Goal: Find contact information: Find contact information

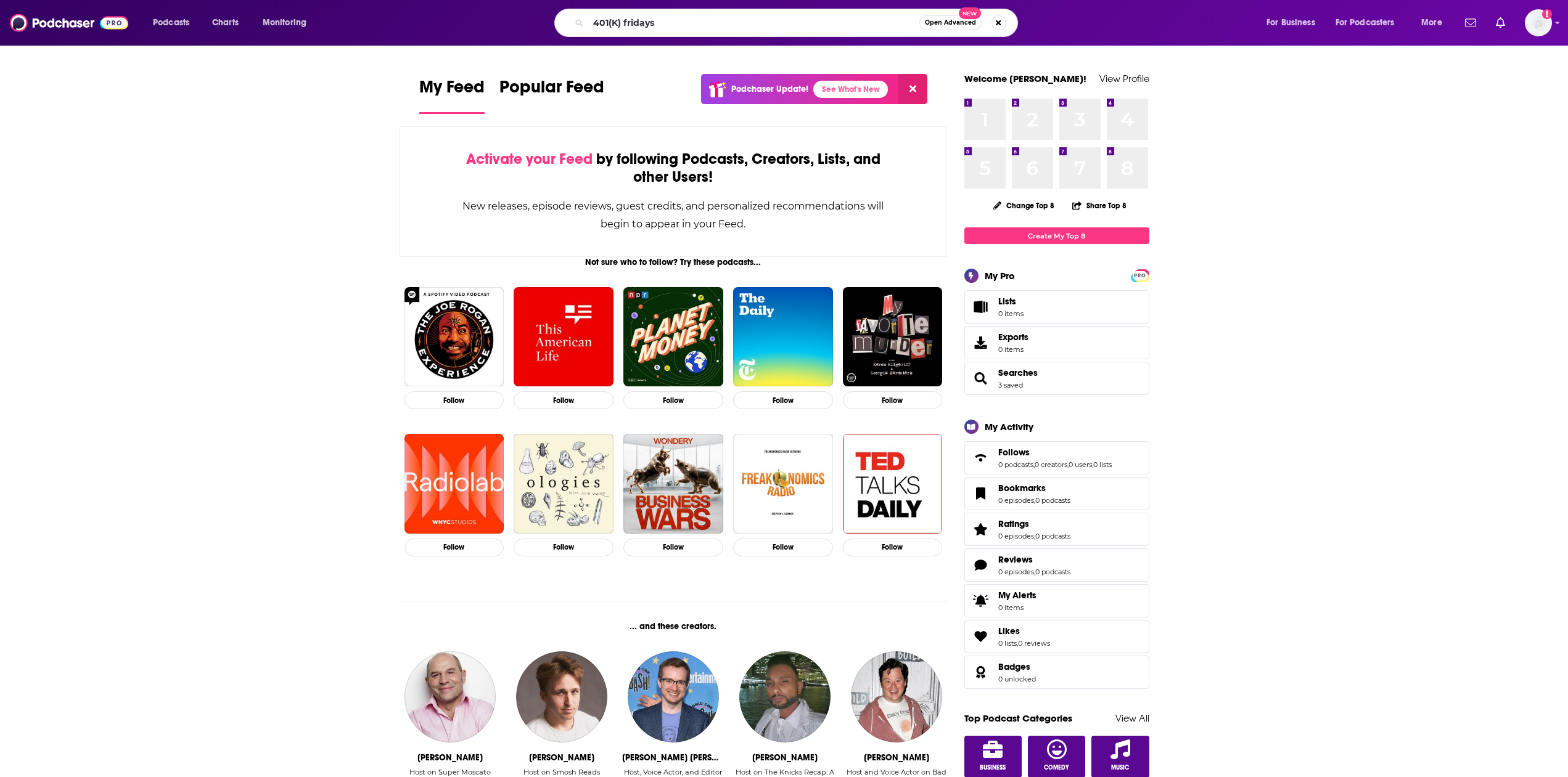
type input "401(K) fridays"
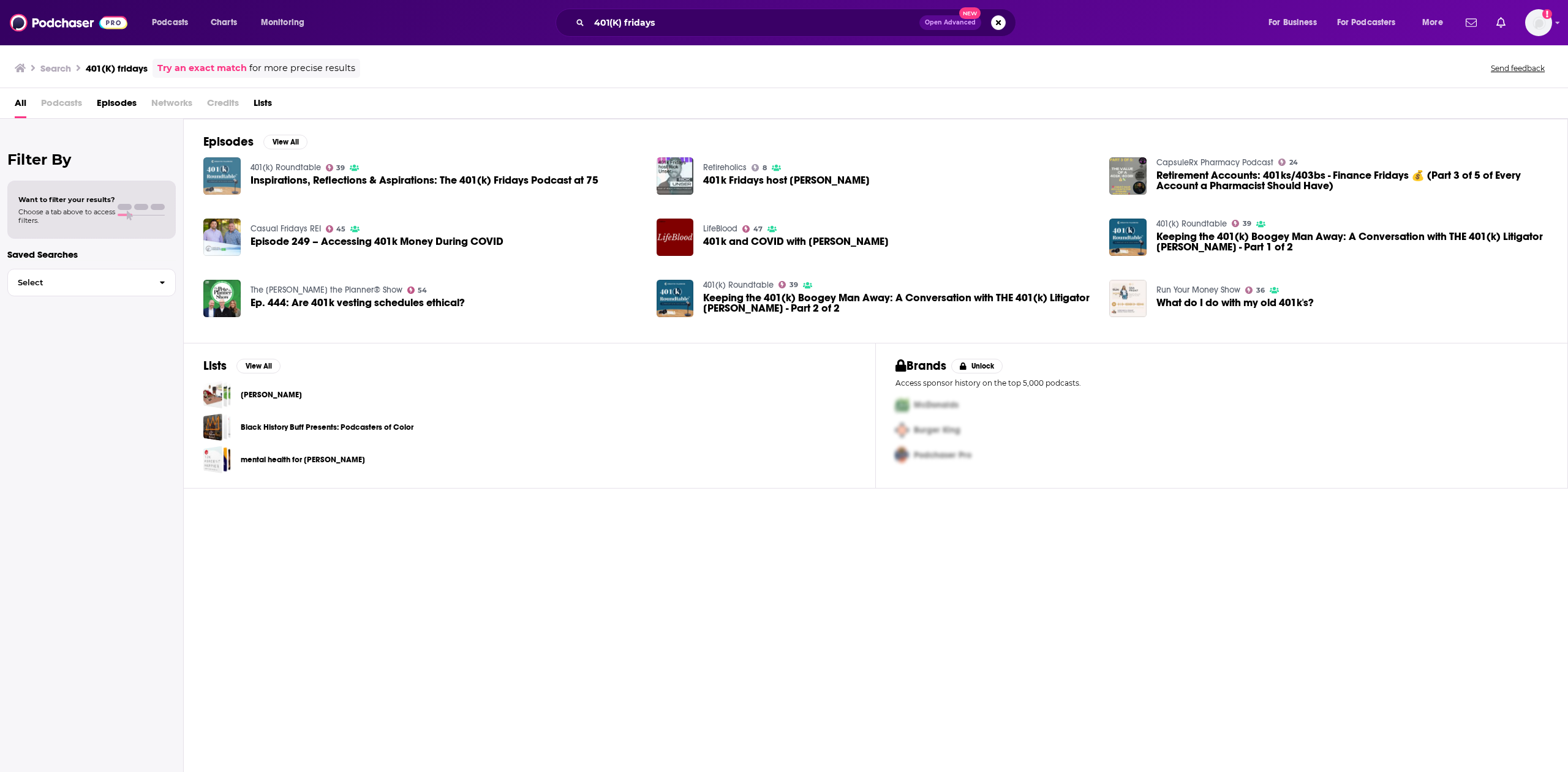
click at [228, 176] on img "Inspirations, Reflections & Aspirations: The 401(k) Fridays Podcast at 75" at bounding box center [222, 176] width 38 height 38
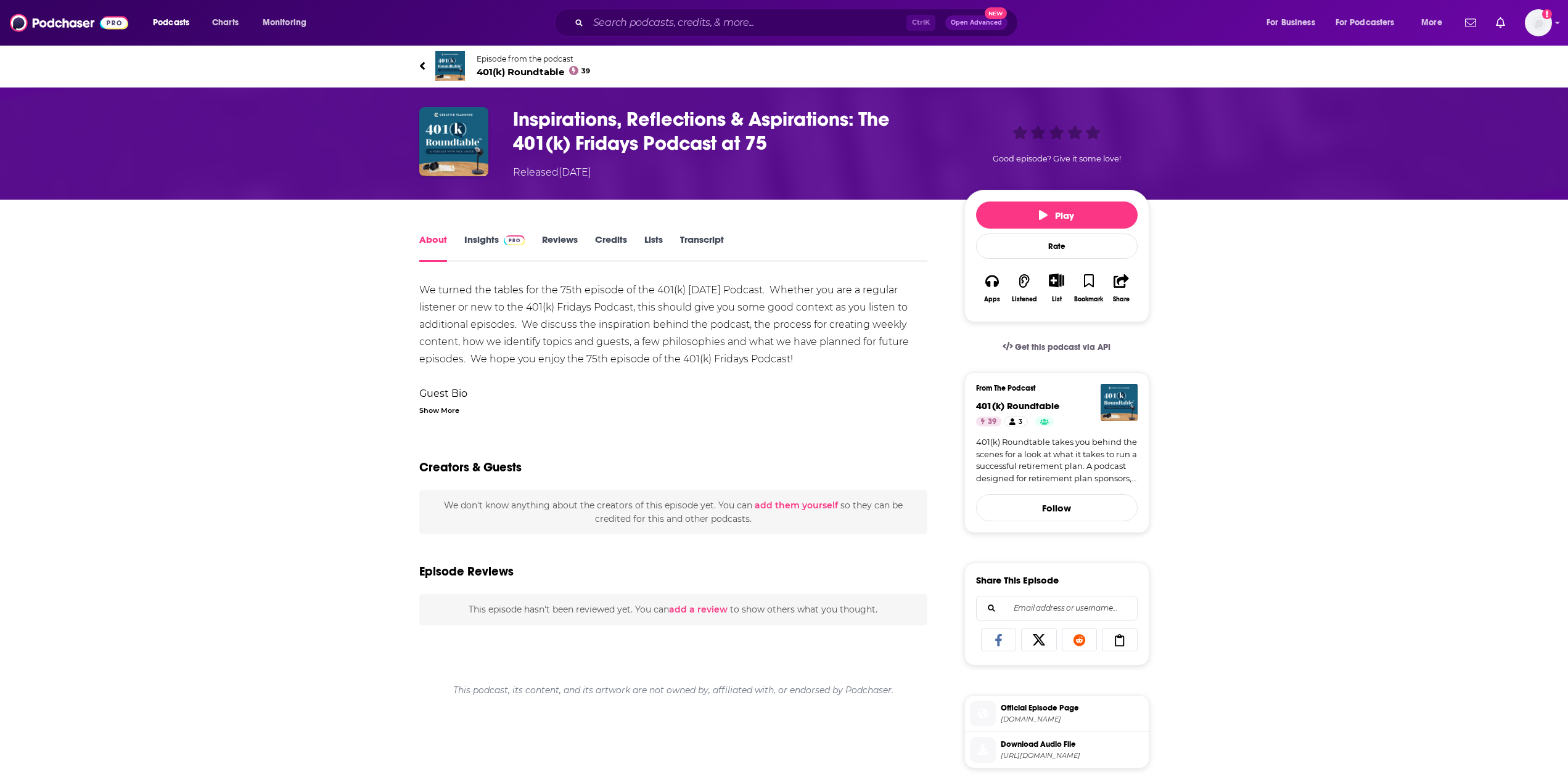
click at [479, 241] on link "Insights" at bounding box center [495, 248] width 61 height 28
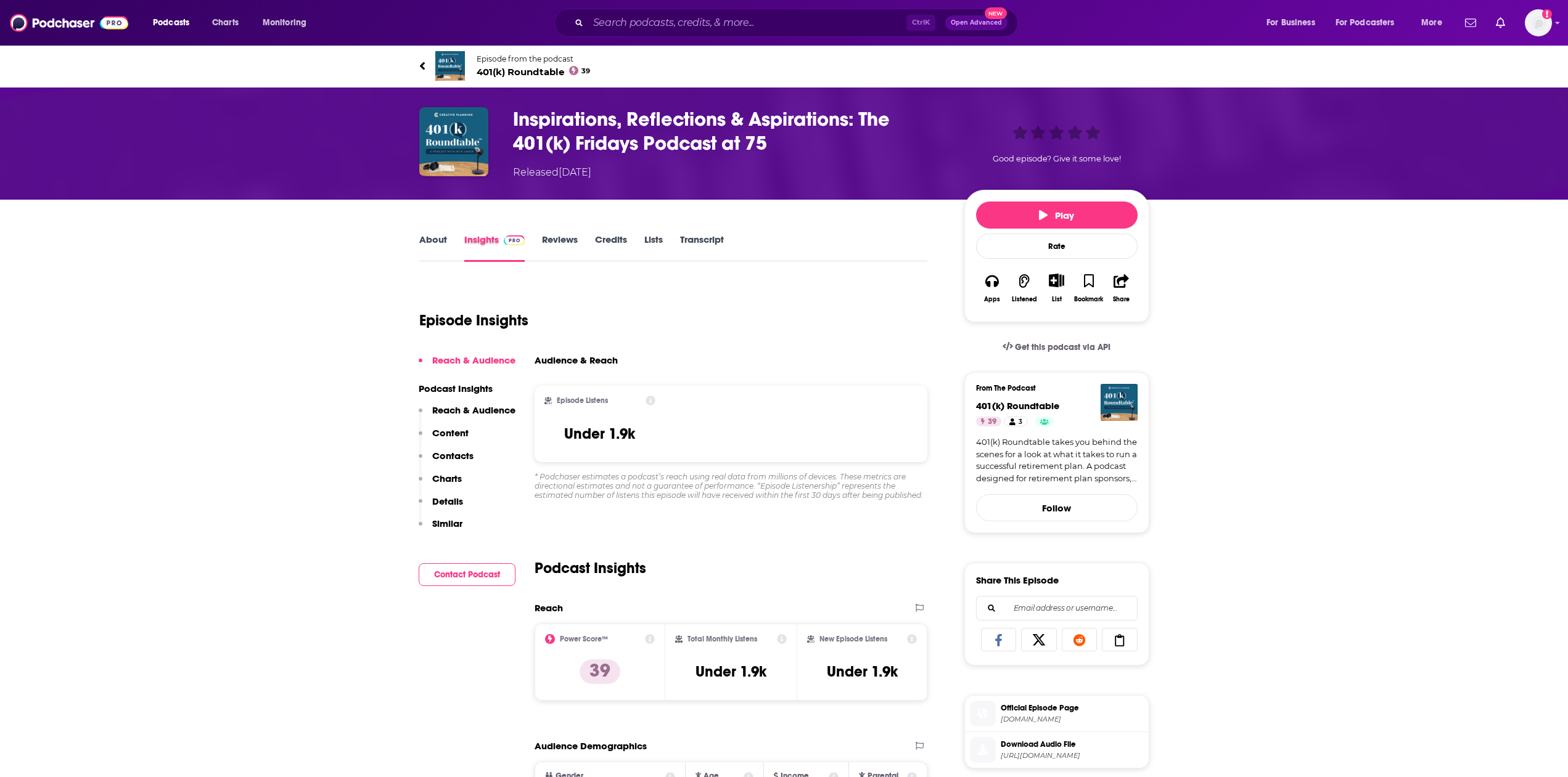
click at [541, 237] on div "Insights" at bounding box center [504, 248] width 78 height 28
click at [563, 243] on link "Reviews" at bounding box center [559, 248] width 36 height 28
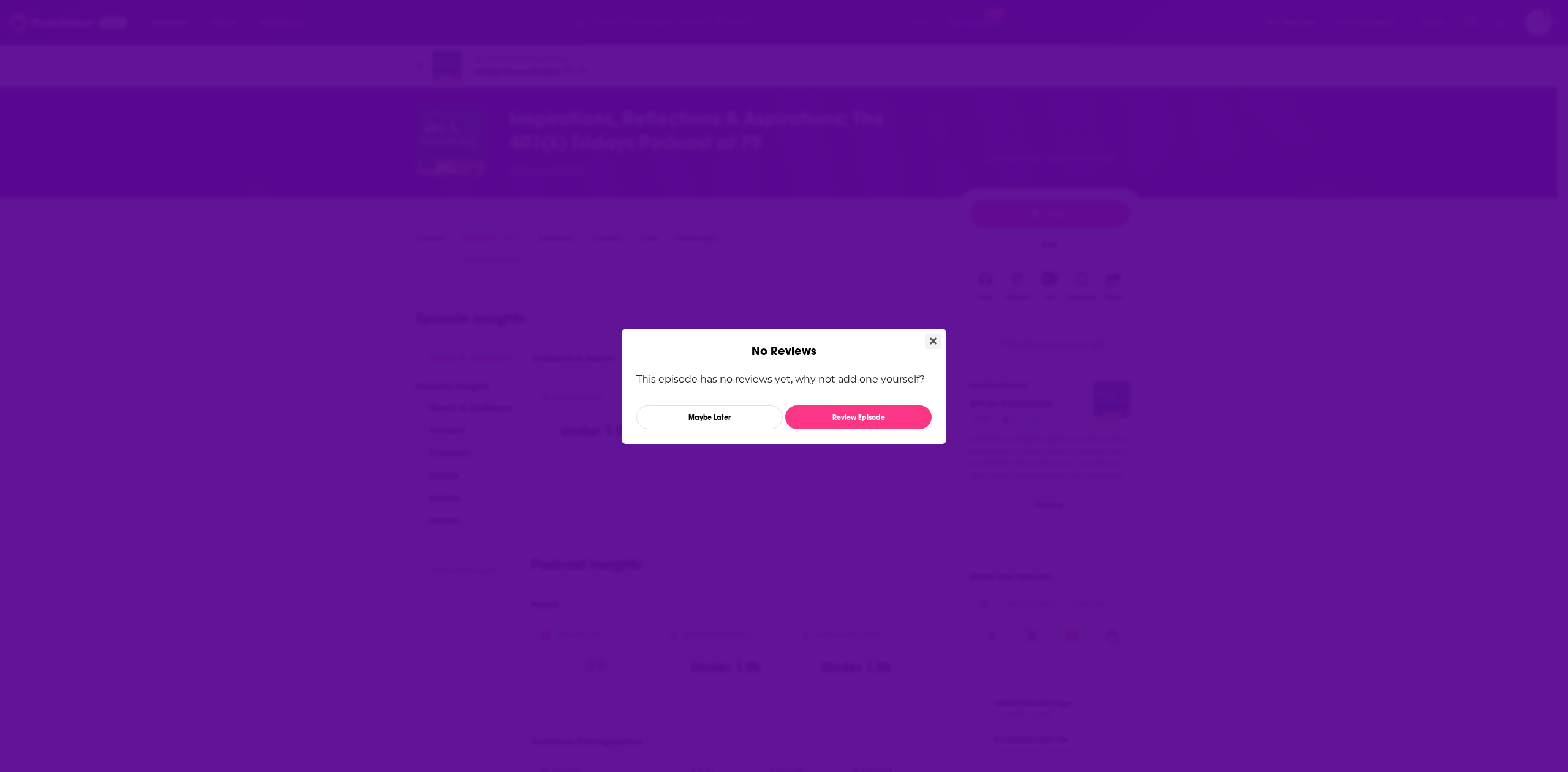
click at [925, 340] on button "Close" at bounding box center [933, 341] width 17 height 15
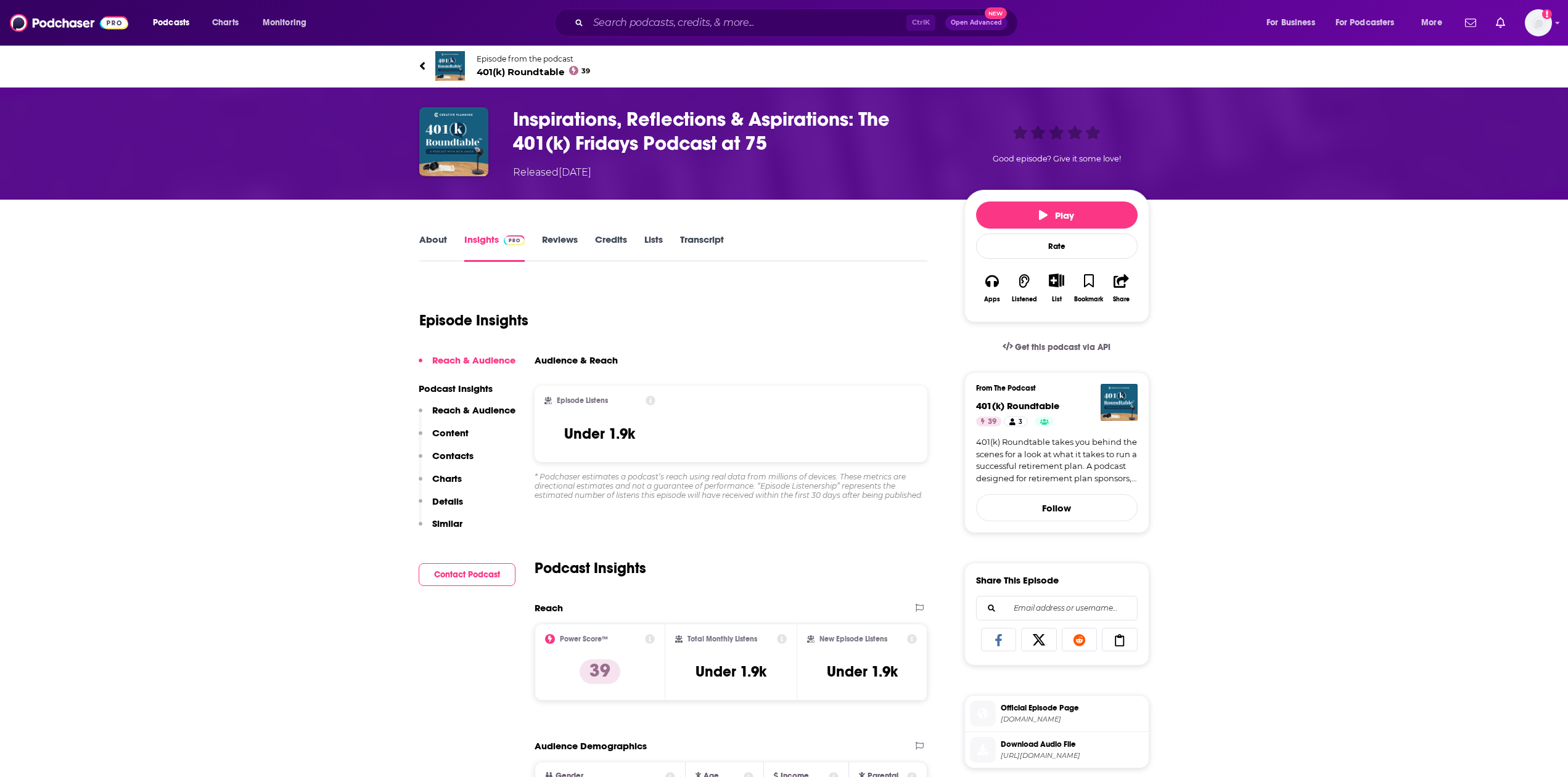
click at [622, 235] on link "Credits" at bounding box center [611, 248] width 32 height 28
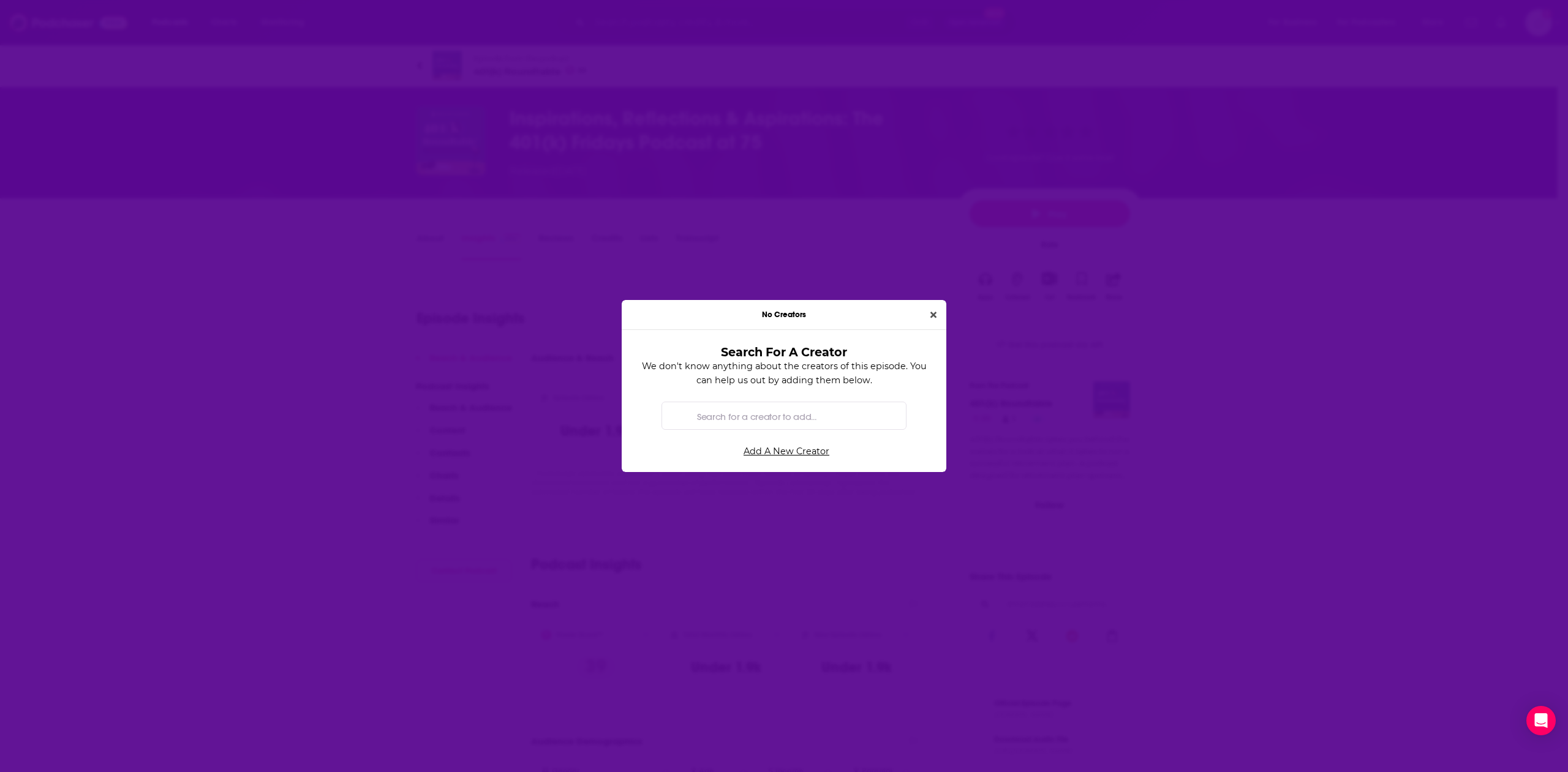
click at [816, 413] on input "Search for a creator to add..." at bounding box center [794, 416] width 204 height 27
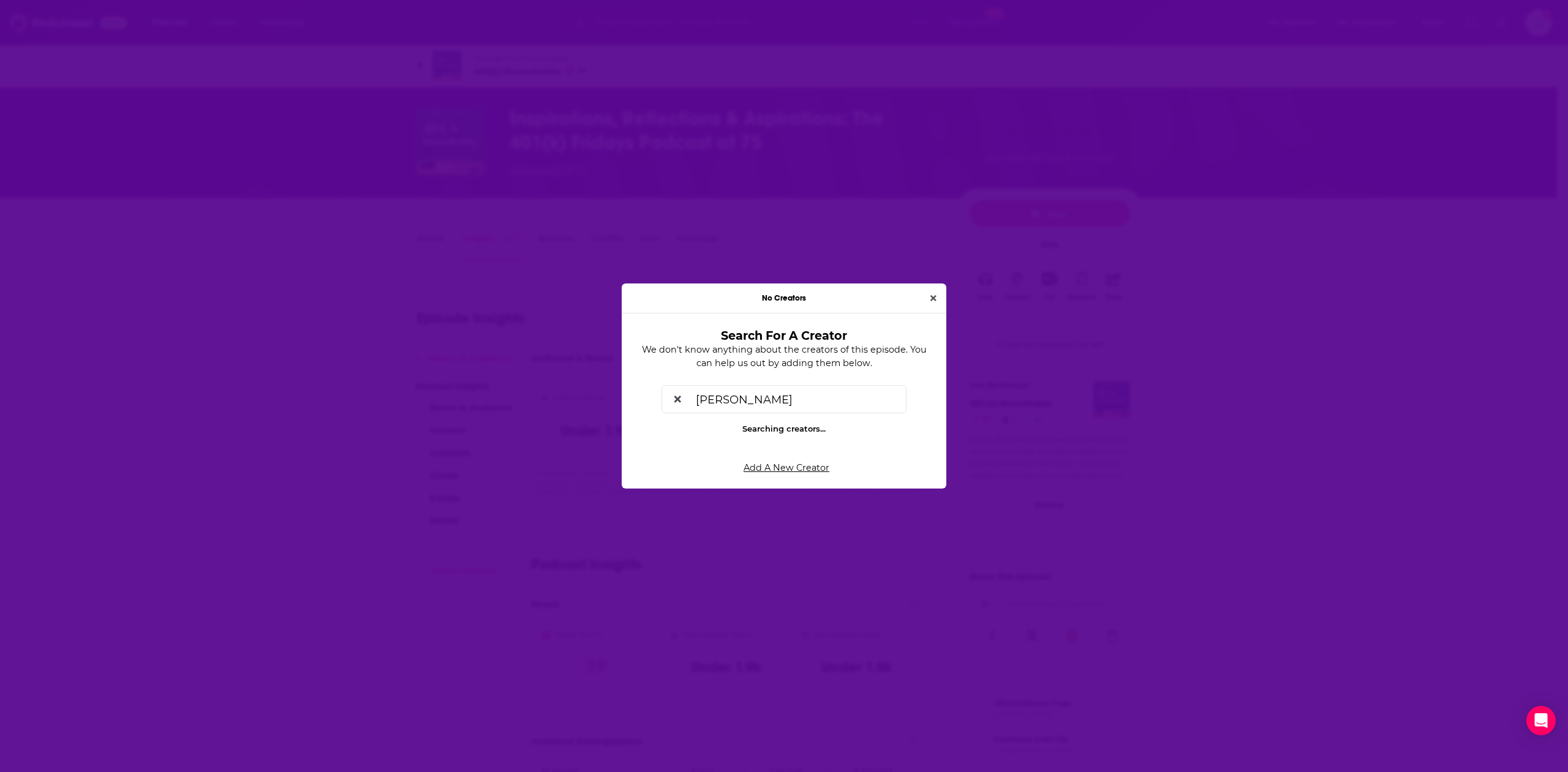
type input "rick unser"
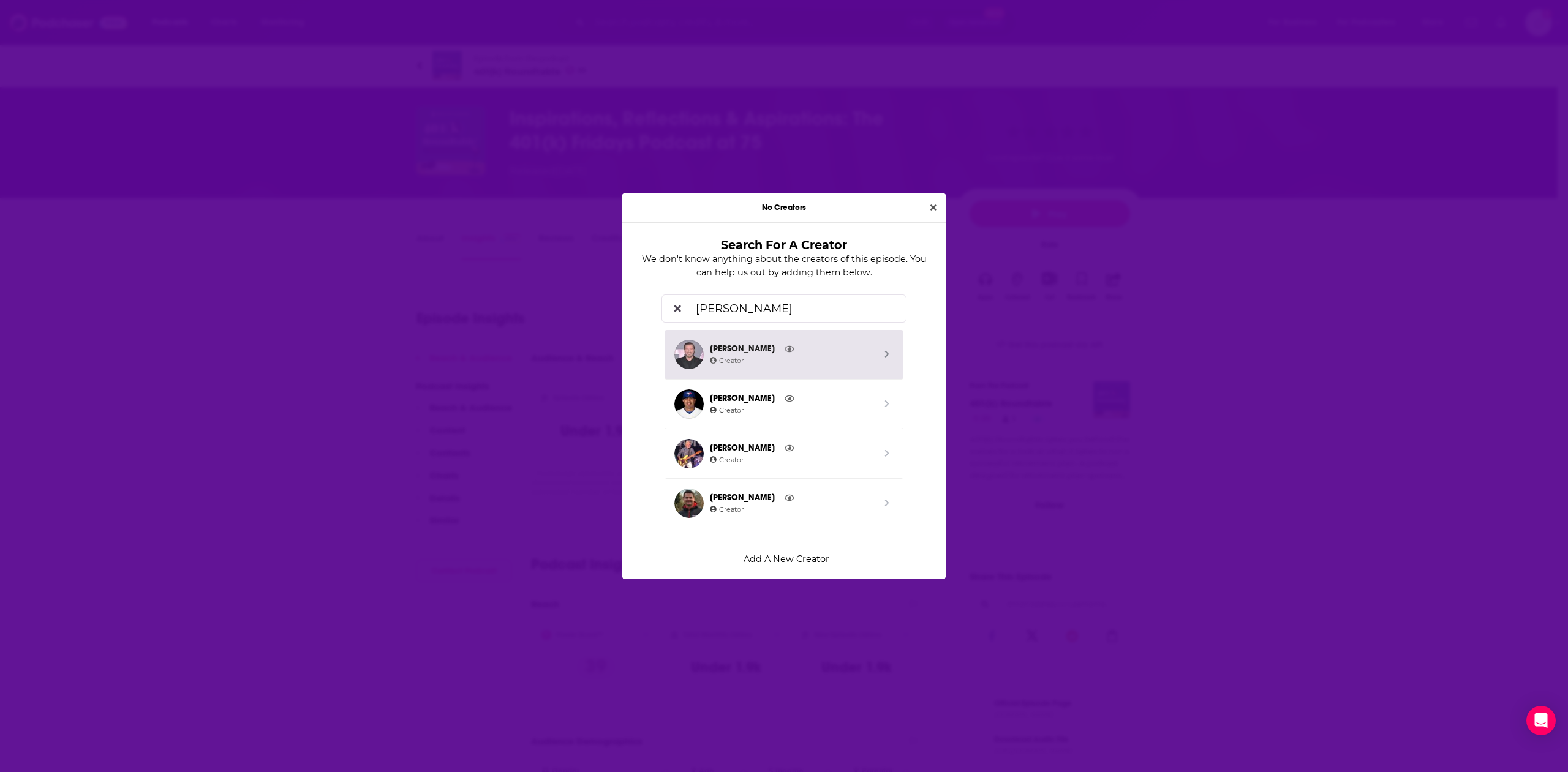
click at [833, 297] on input "rick unser" at bounding box center [793, 308] width 204 height 27
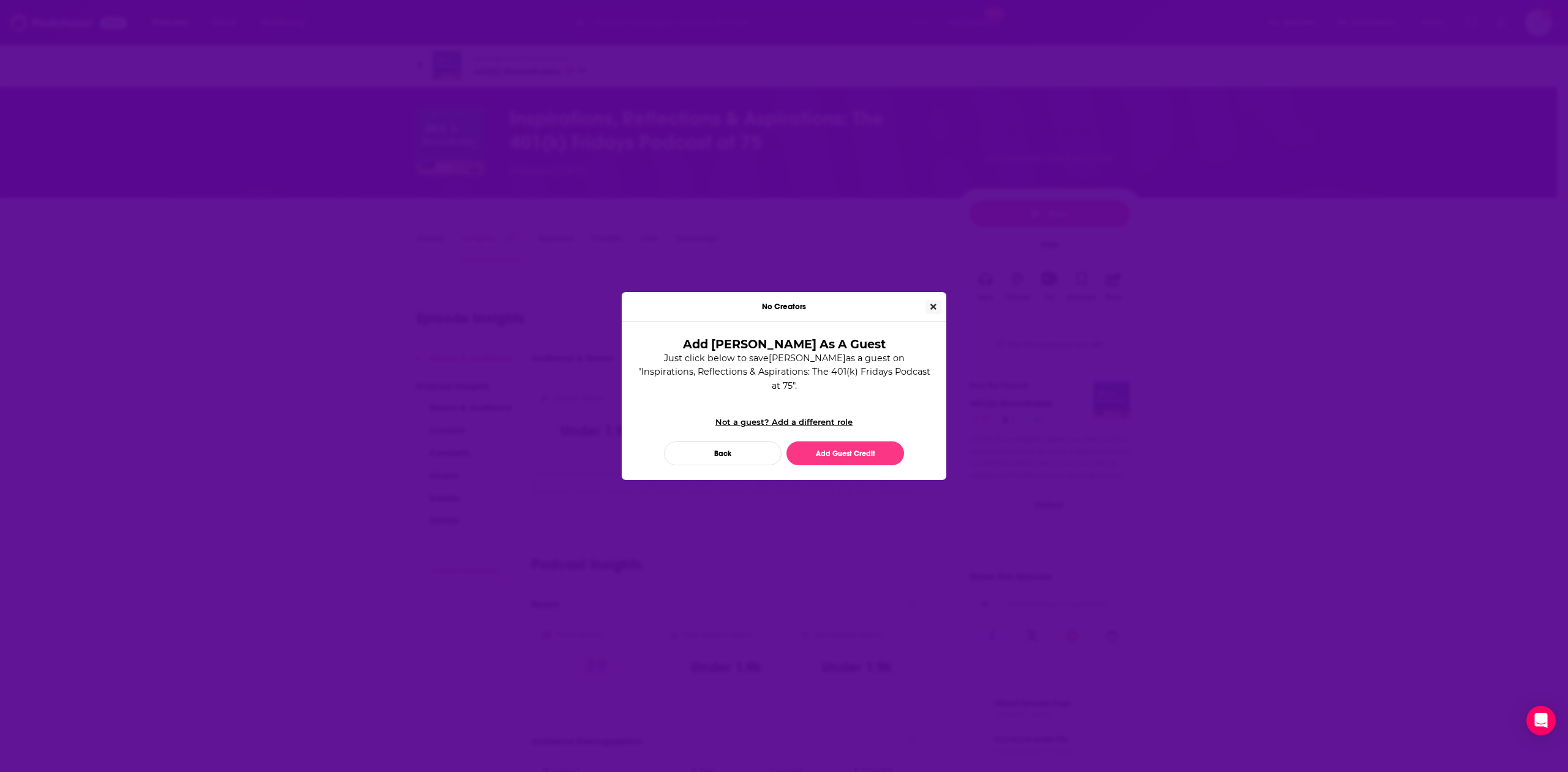
click at [938, 313] on button "Close" at bounding box center [933, 307] width 16 height 14
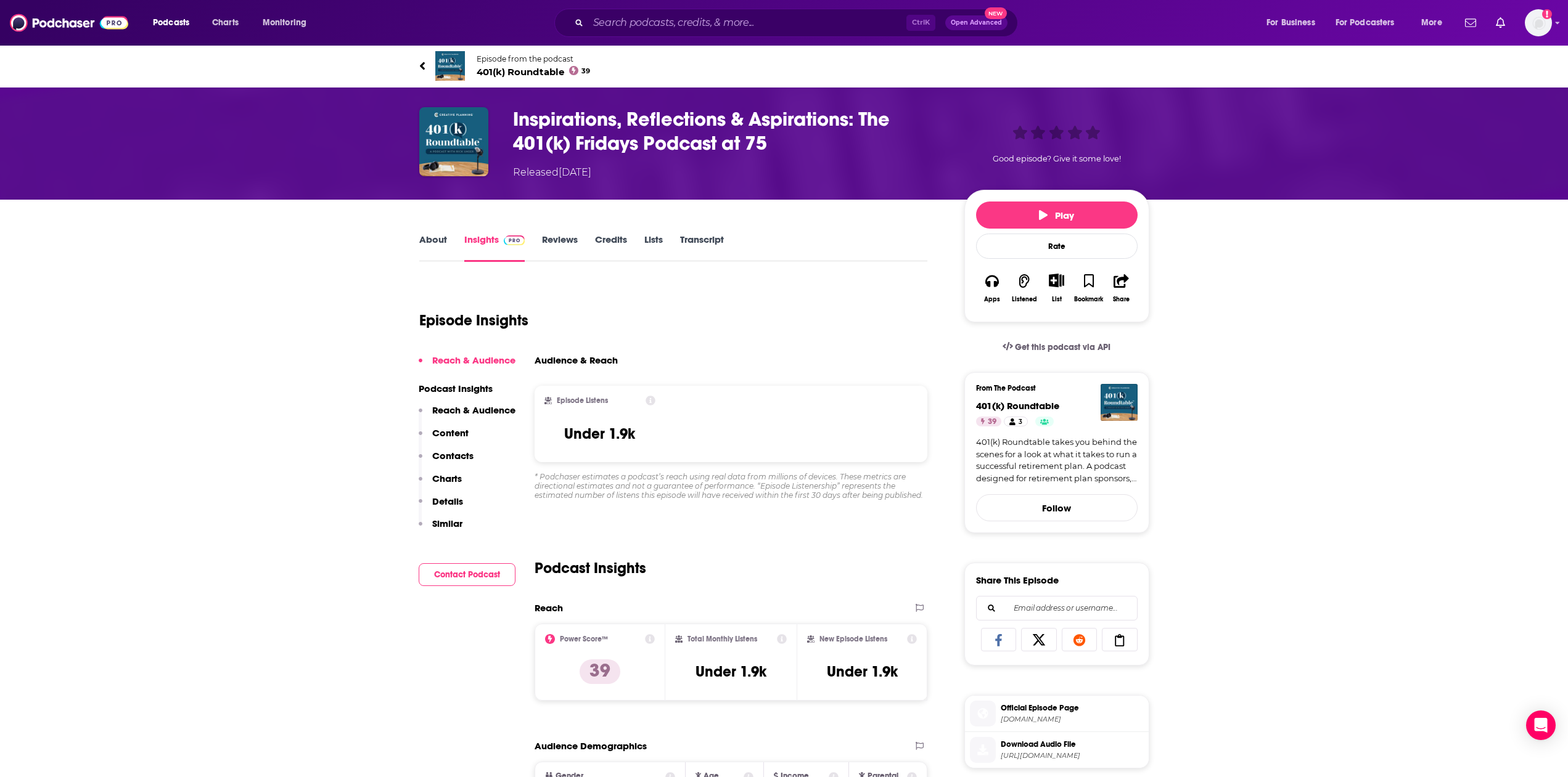
click at [437, 249] on link "About" at bounding box center [433, 248] width 28 height 28
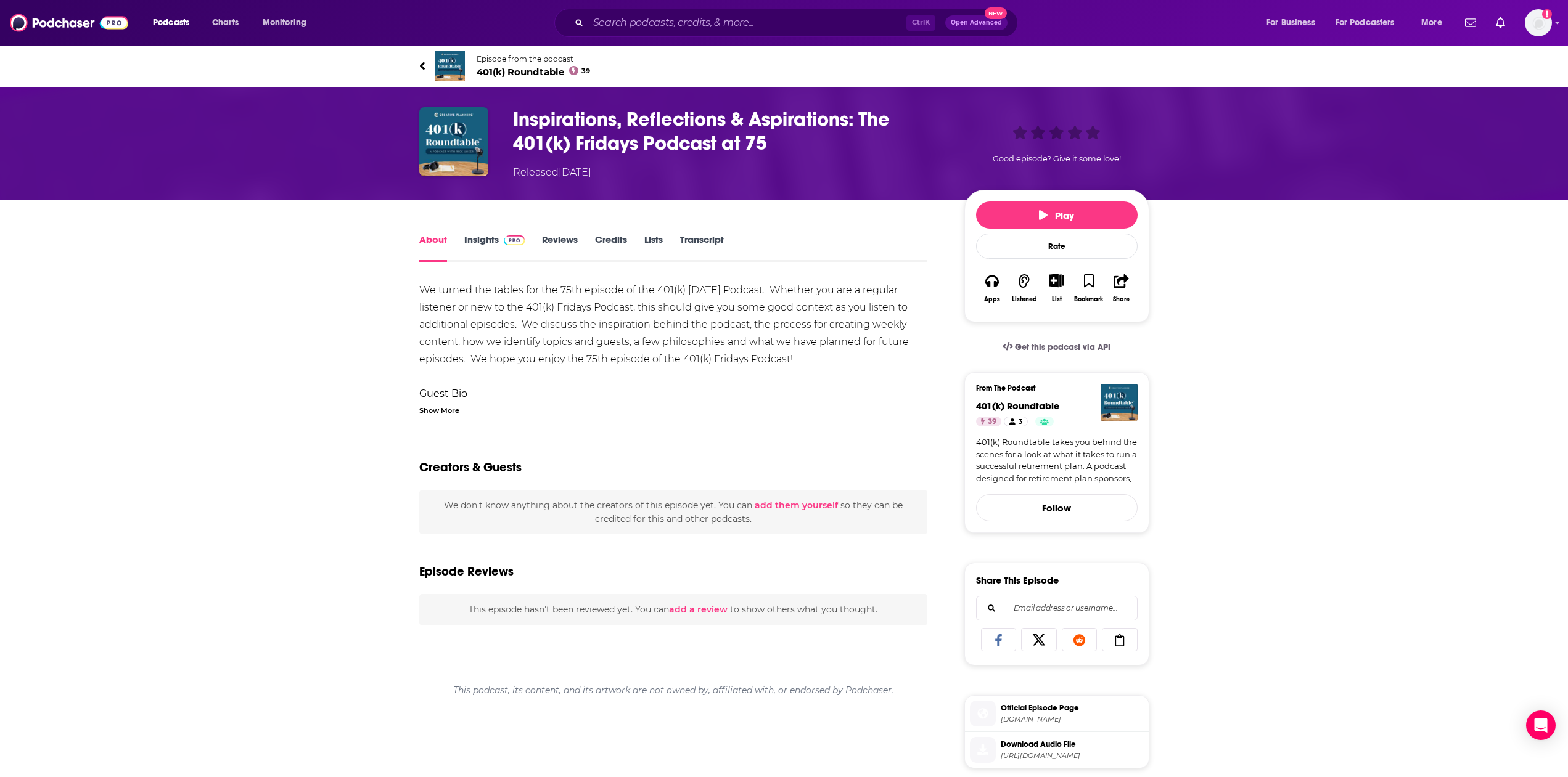
click at [559, 74] on span "401(k) Roundtable 39" at bounding box center [533, 72] width 114 height 12
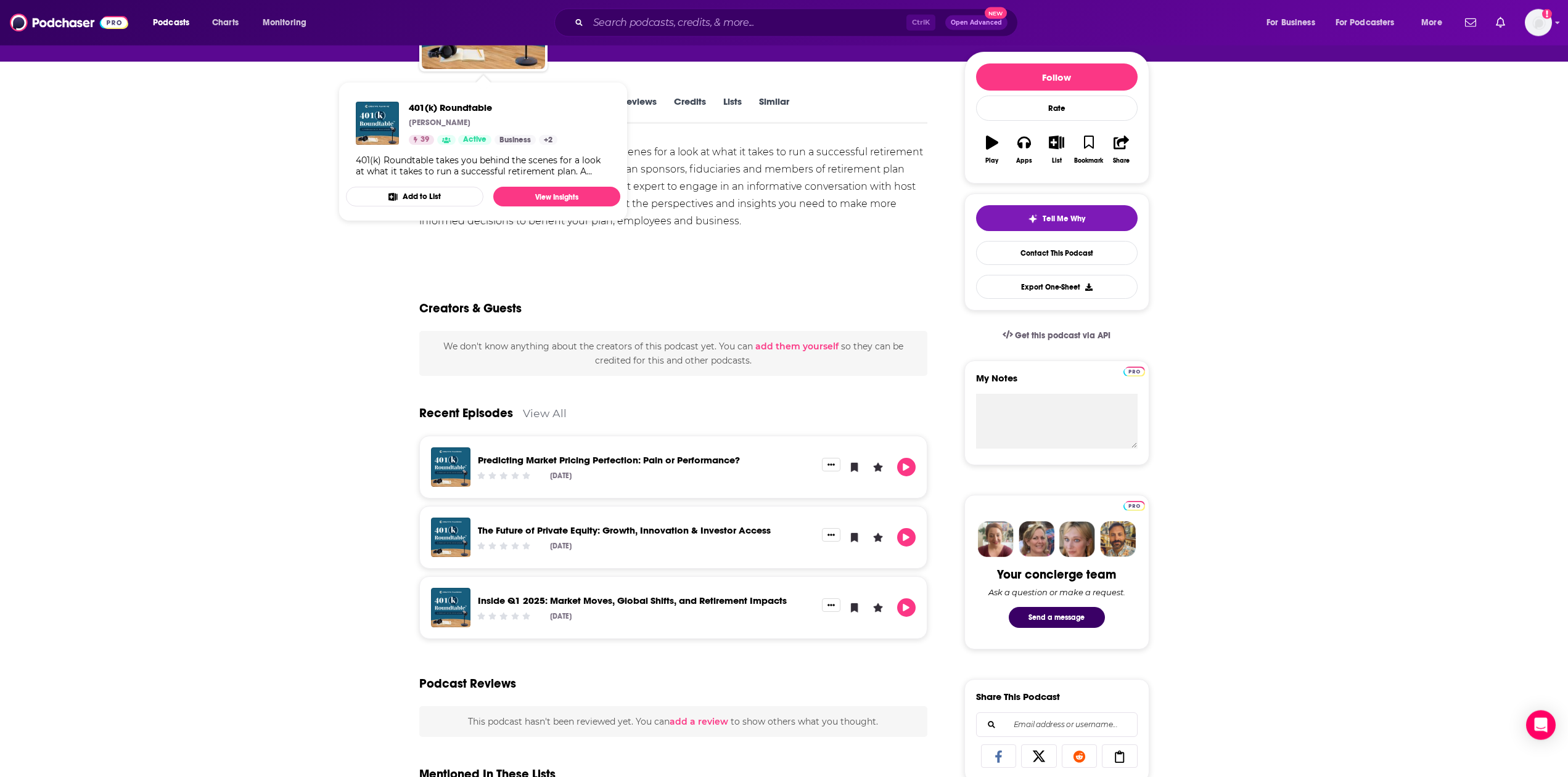
scroll to position [141, 0]
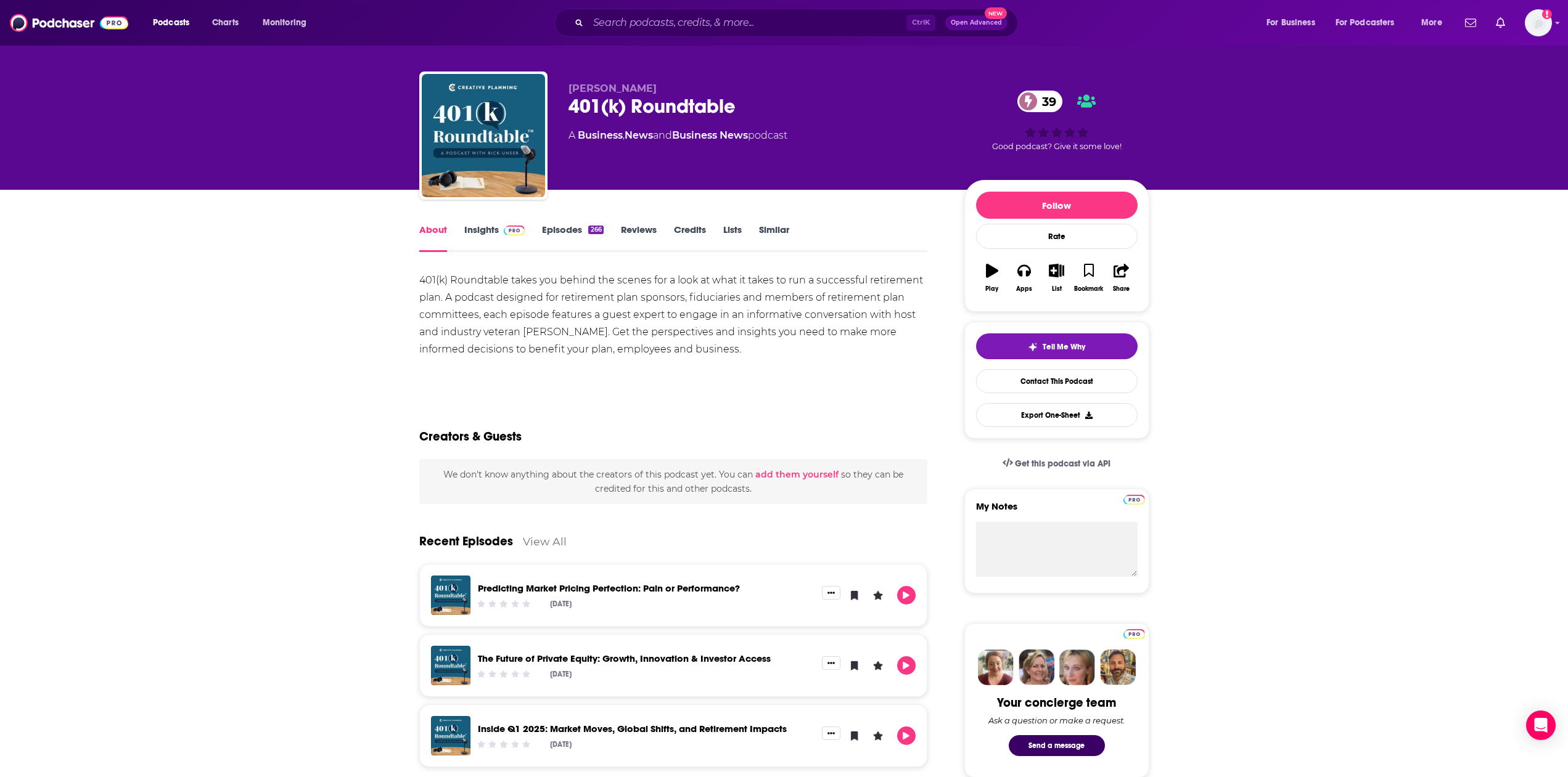
scroll to position [0, 0]
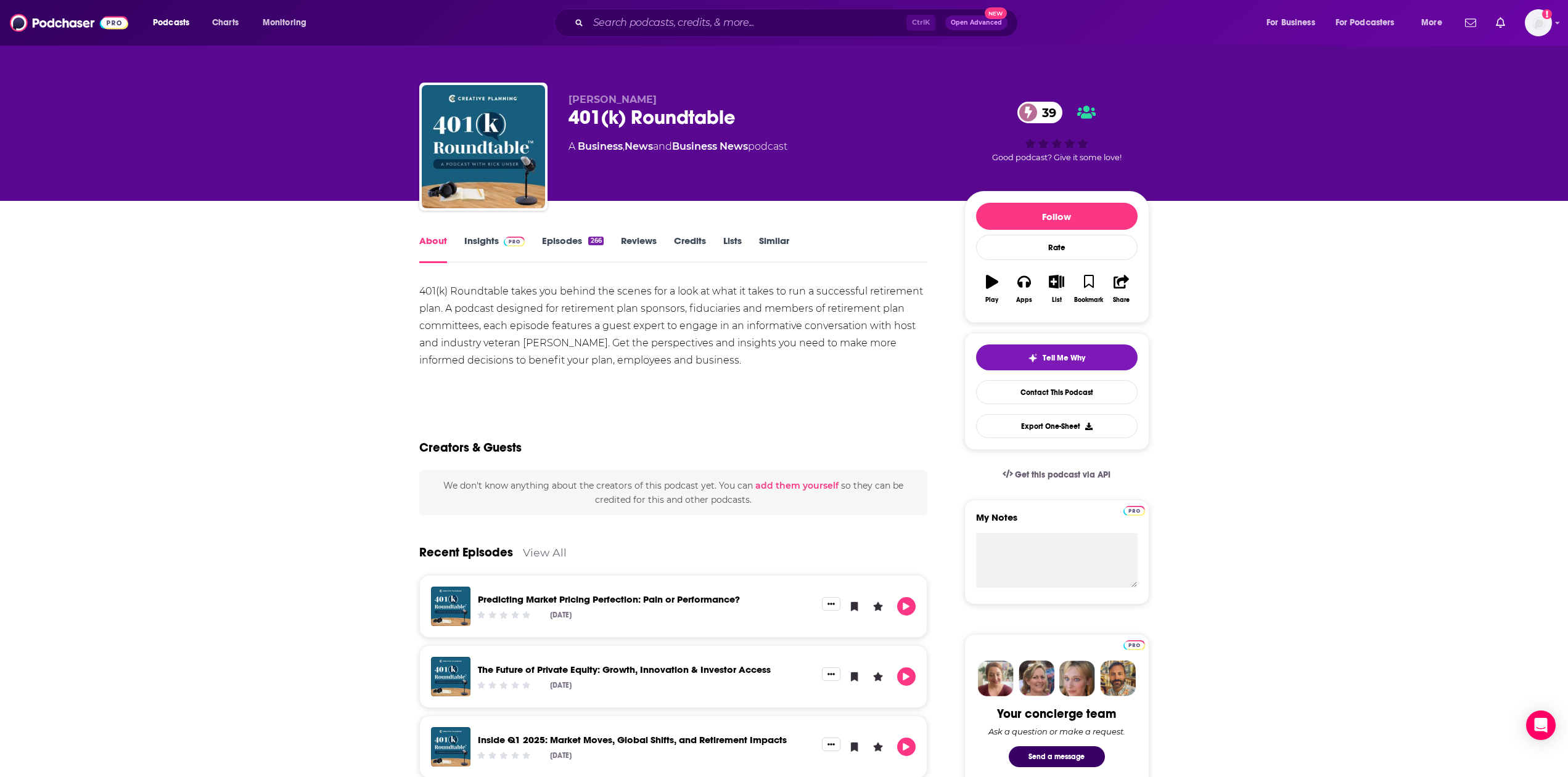
click at [488, 242] on link "Insights" at bounding box center [495, 248] width 61 height 28
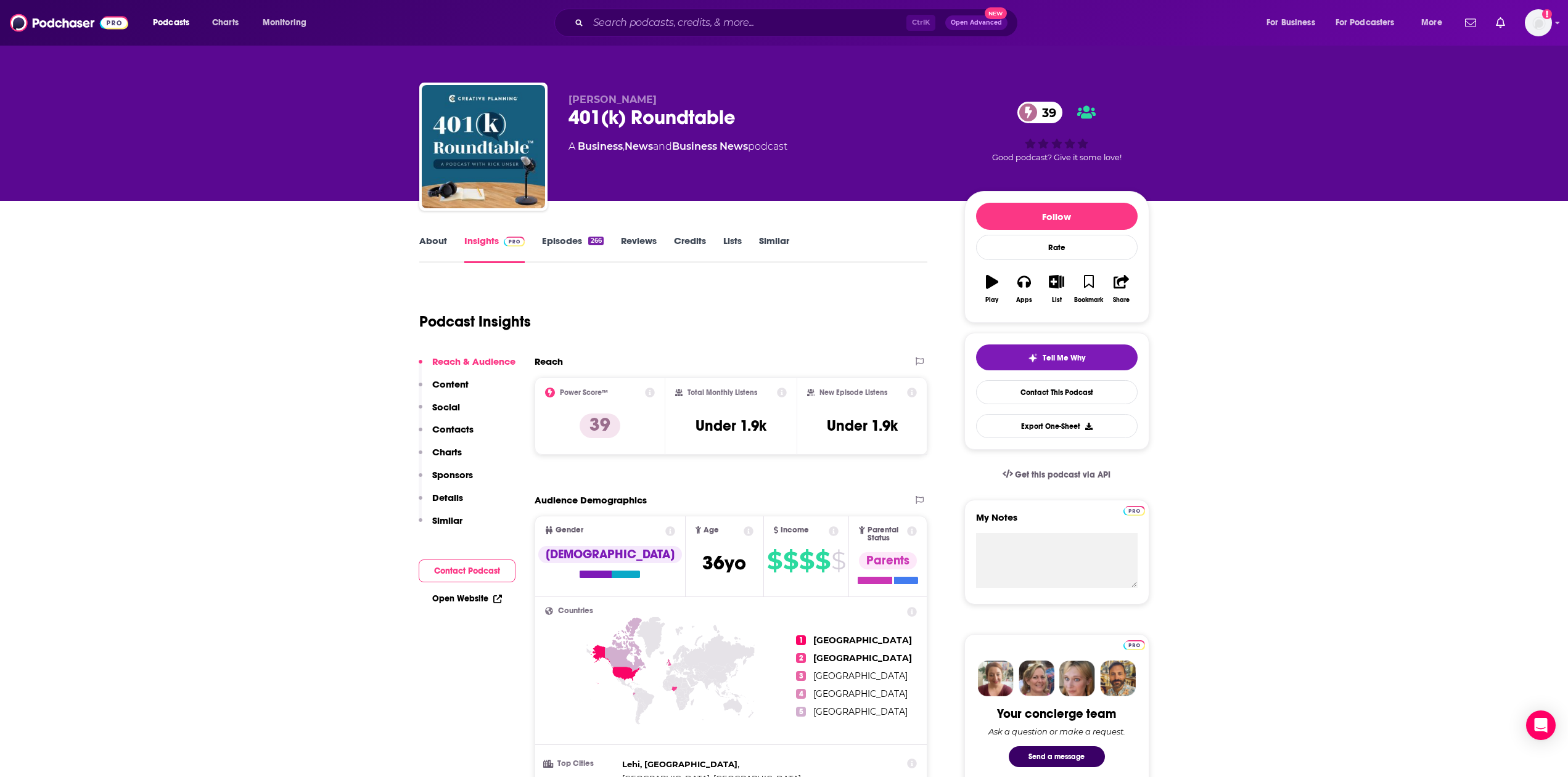
click at [588, 246] on link "Episodes 266" at bounding box center [573, 248] width 61 height 28
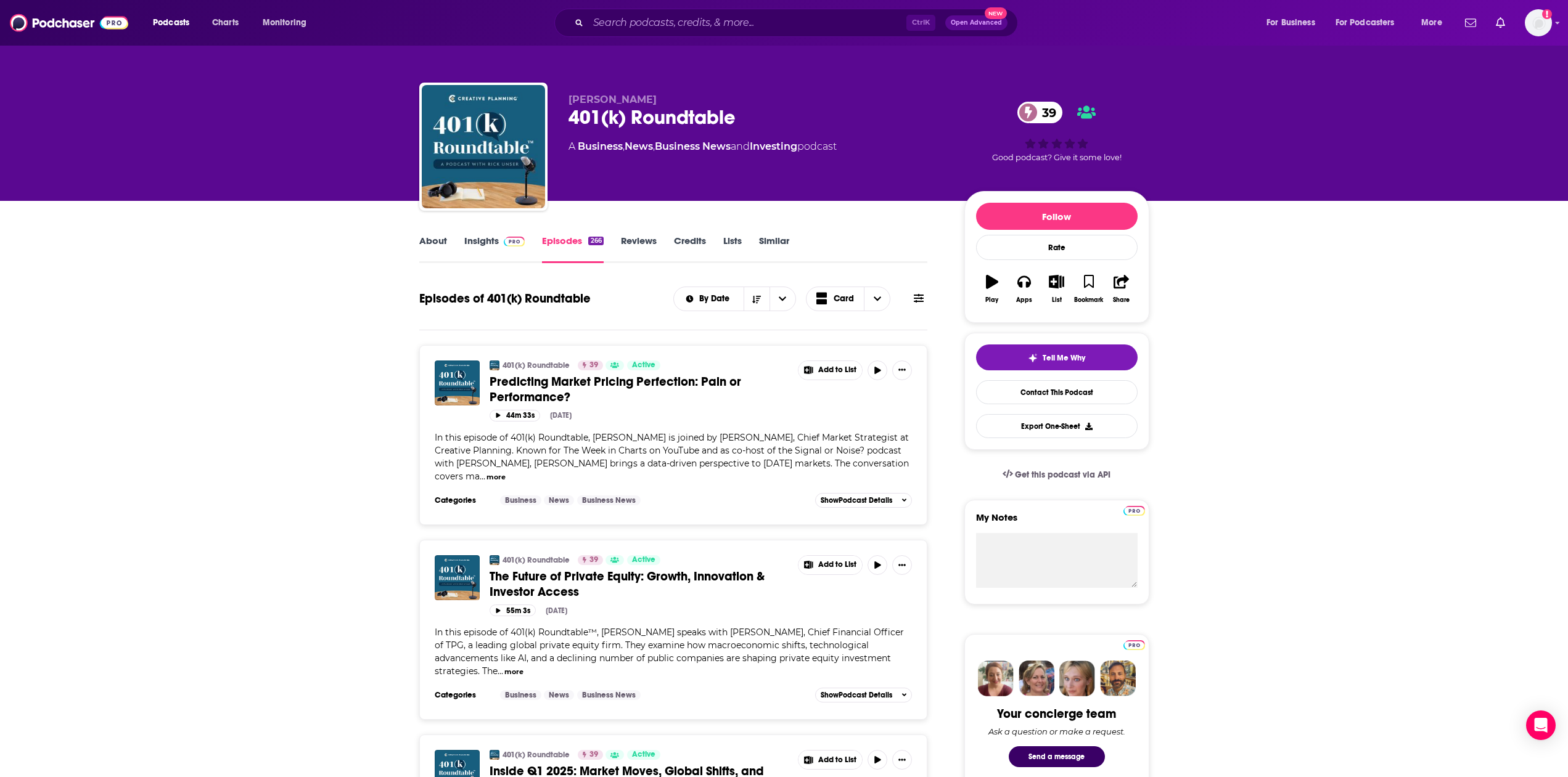
click at [634, 242] on link "Reviews" at bounding box center [638, 248] width 36 height 28
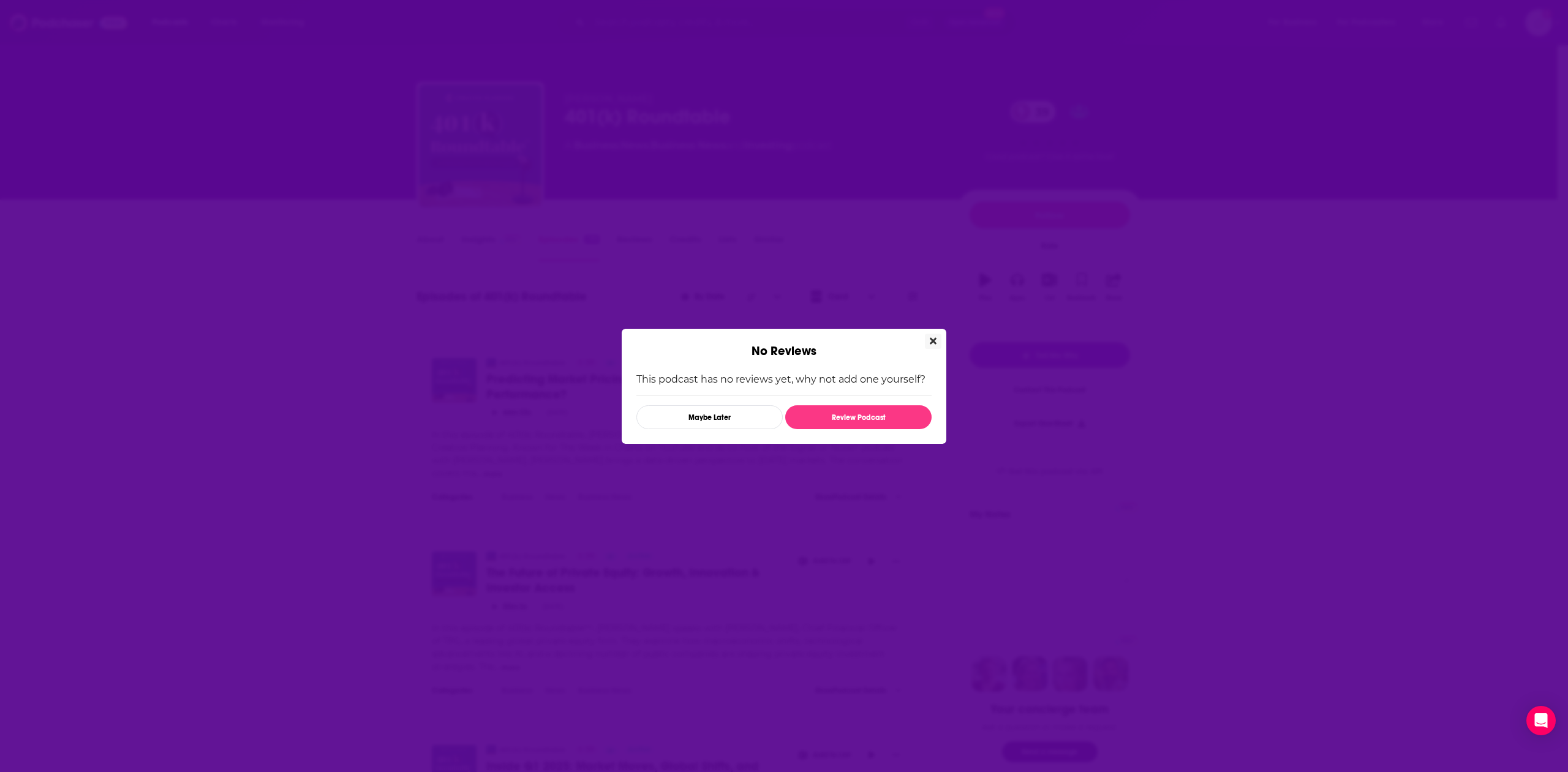
click at [938, 343] on button "Close" at bounding box center [933, 341] width 17 height 15
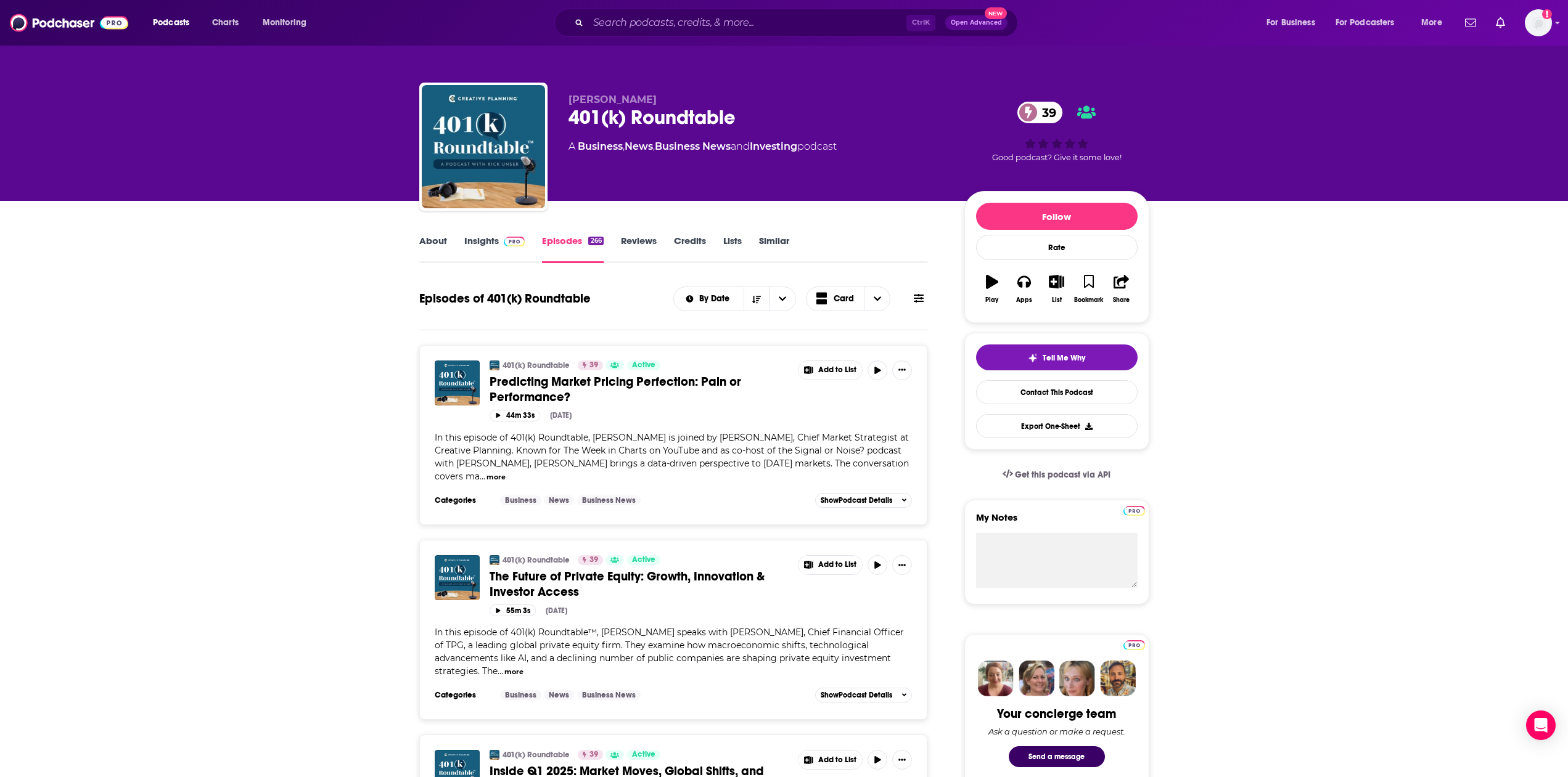
click at [696, 241] on link "Credits" at bounding box center [690, 248] width 32 height 28
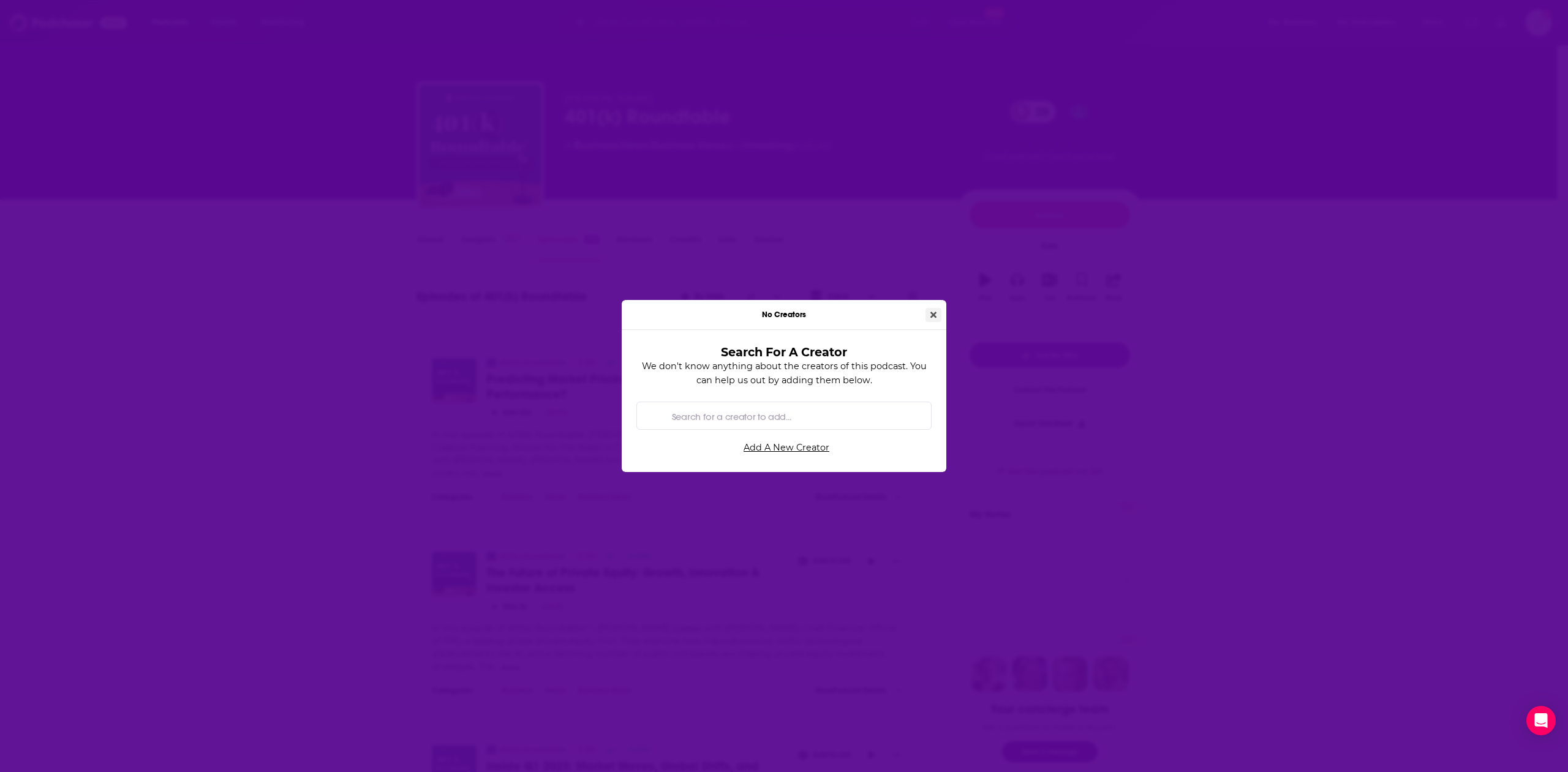
click at [940, 310] on button "Close" at bounding box center [933, 315] width 16 height 14
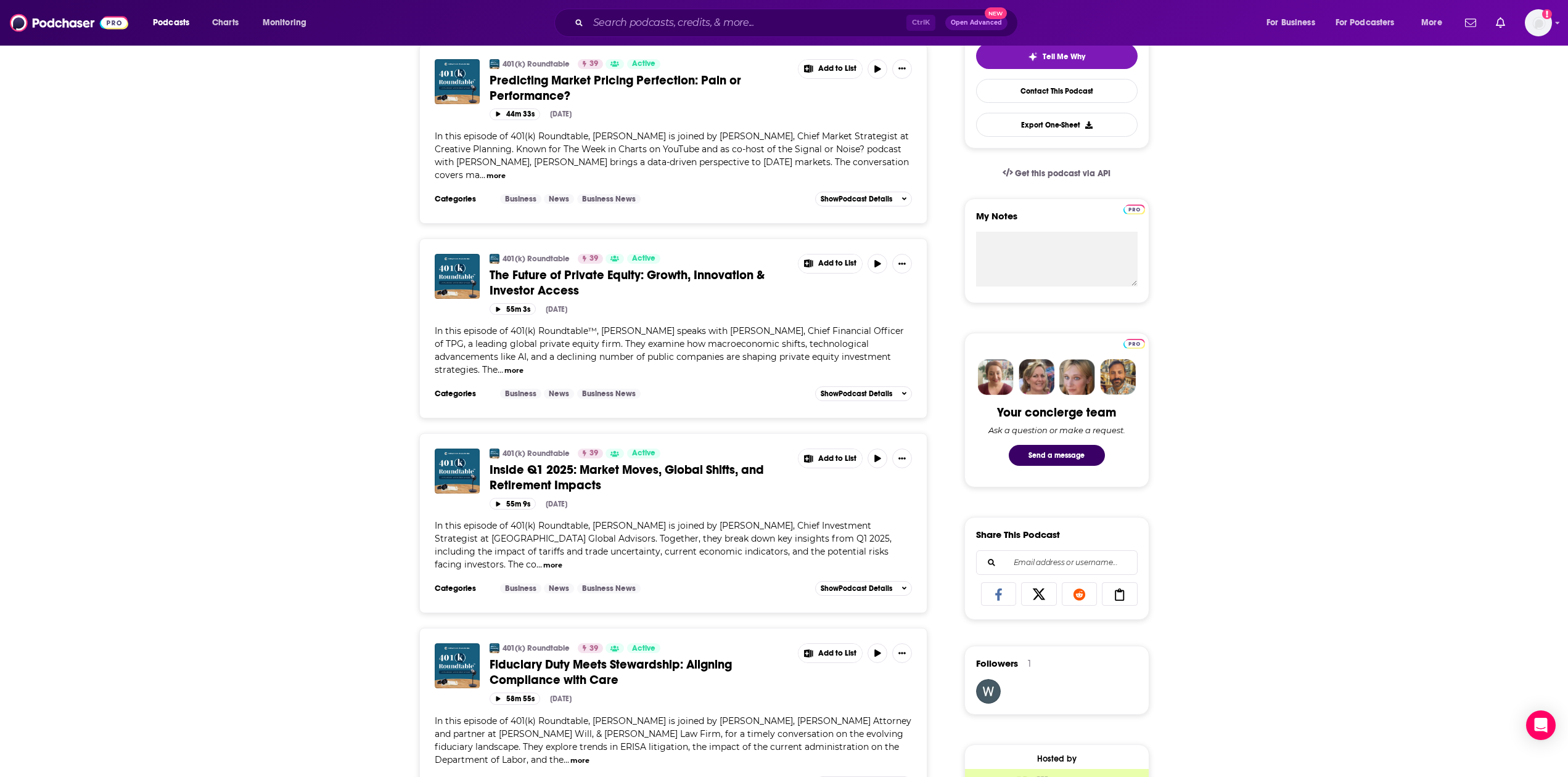
scroll to position [192, 0]
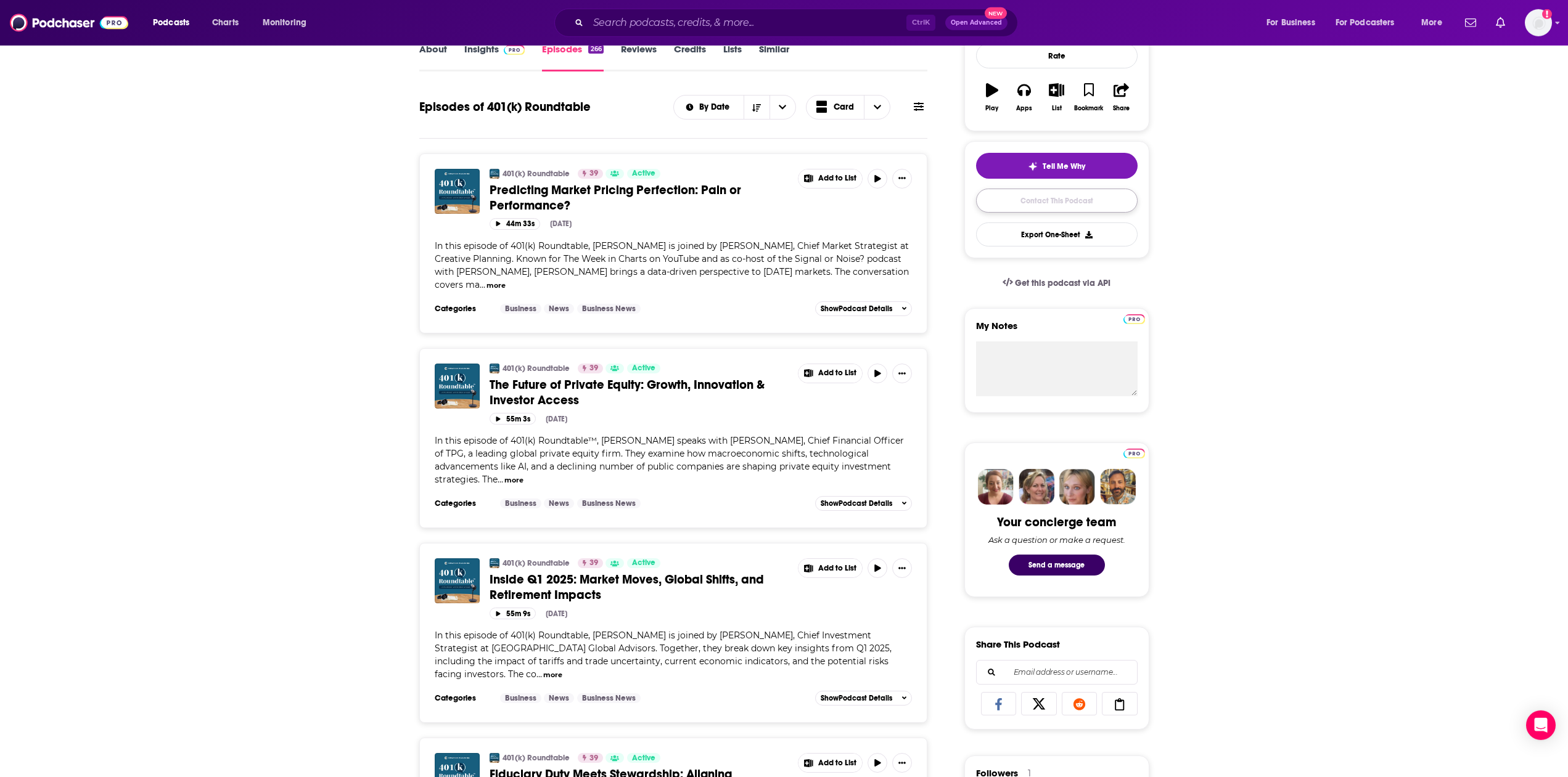
click at [1051, 201] on link "Contact This Podcast" at bounding box center [1056, 200] width 161 height 24
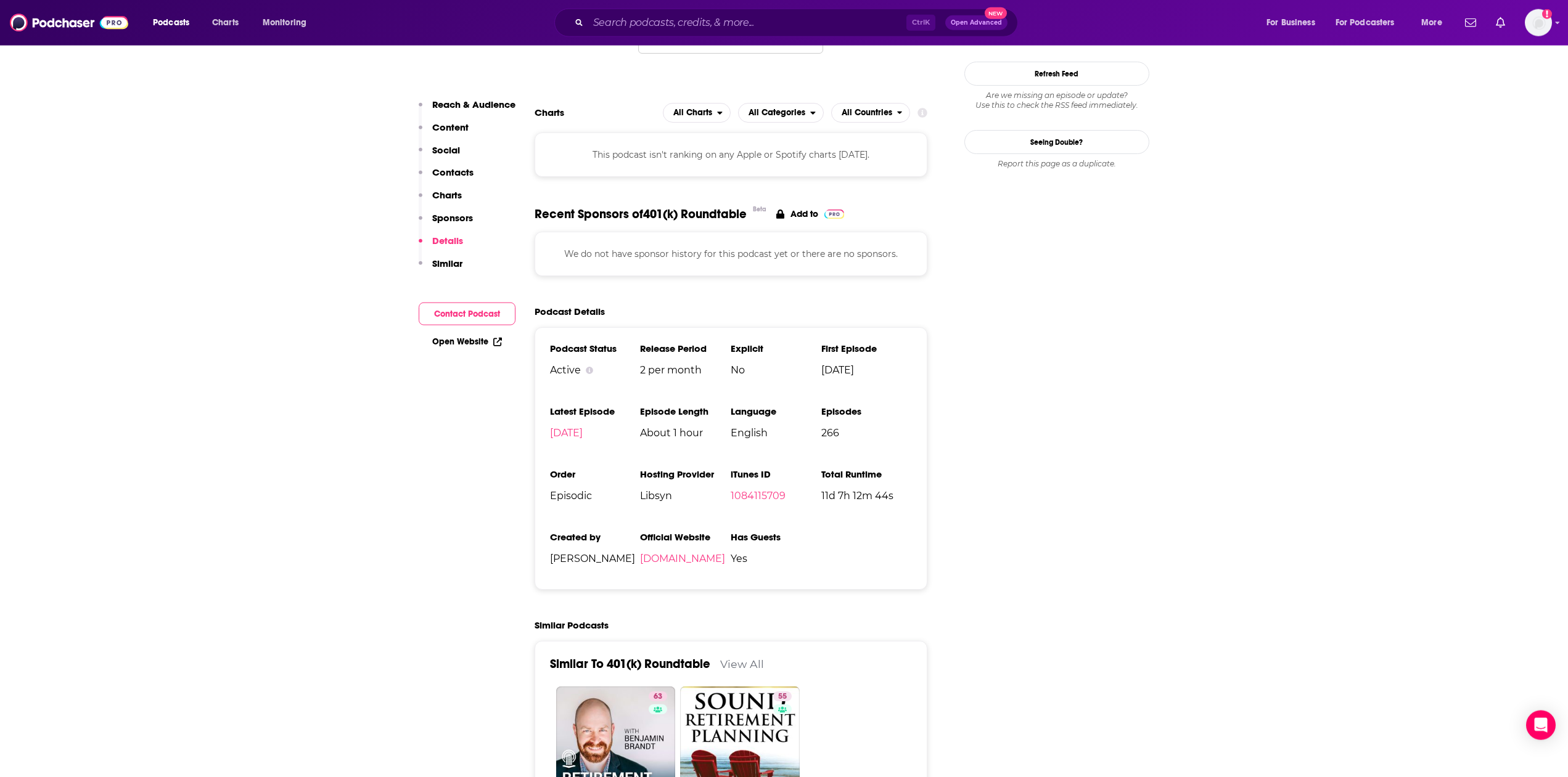
scroll to position [1379, 0]
click at [669, 551] on link "creativeplanning.com" at bounding box center [682, 557] width 85 height 12
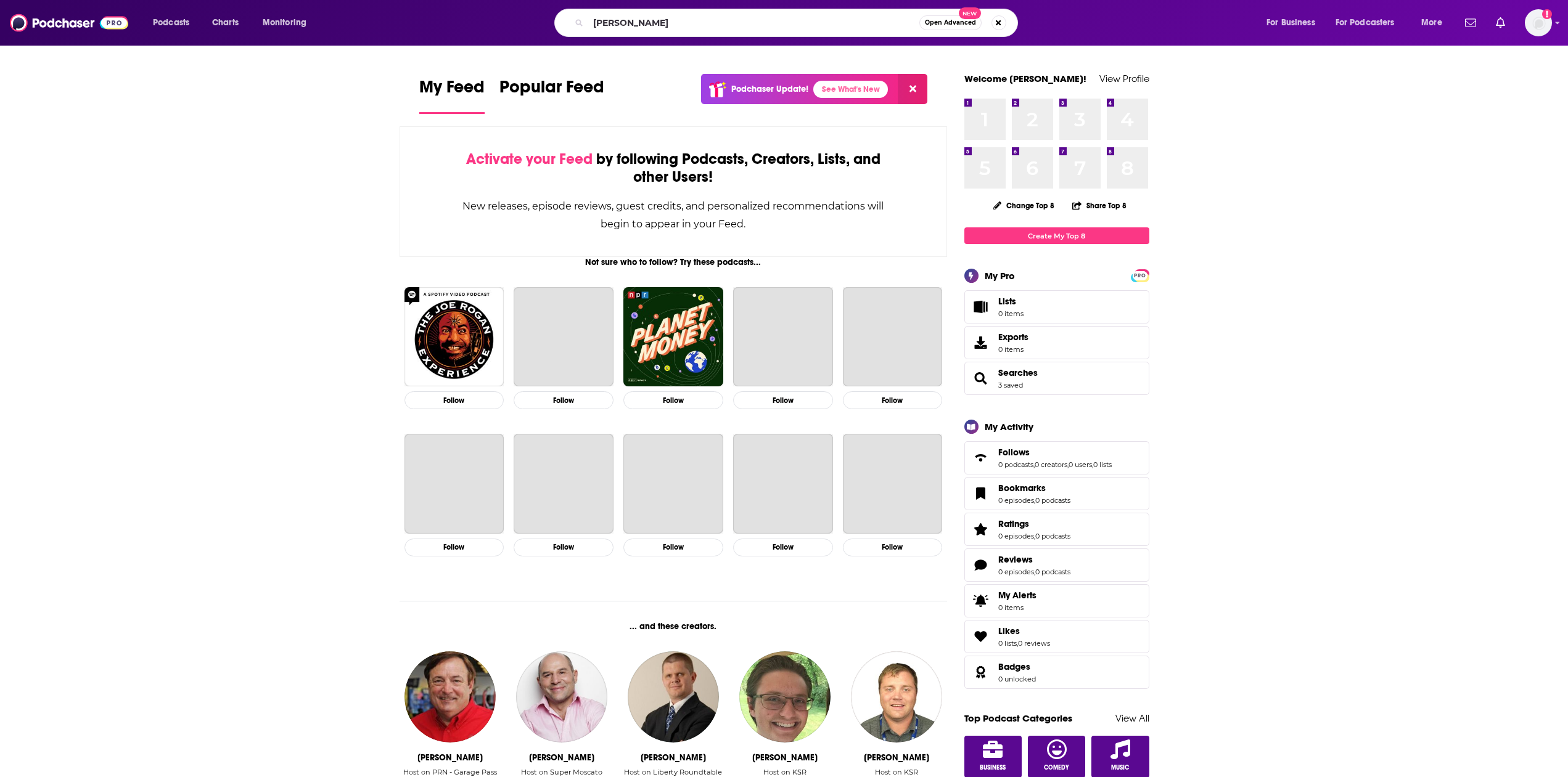
type input "[PERSON_NAME]"
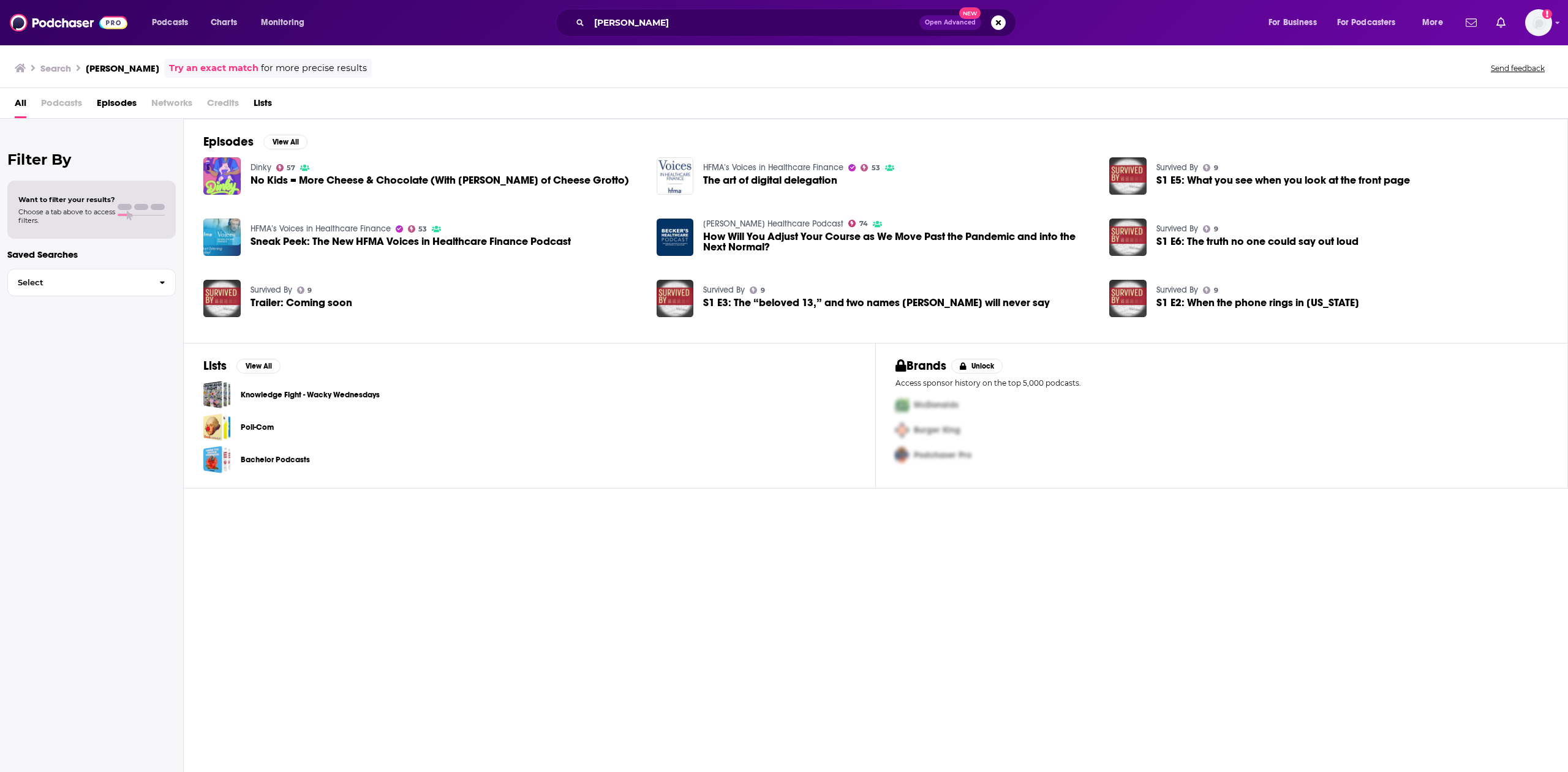
click at [240, 108] on div "All Podcasts Episodes Networks Credits Lists" at bounding box center [786, 105] width 1543 height 25
click at [223, 103] on span "Credits" at bounding box center [223, 105] width 32 height 25
click at [212, 106] on span "Credits" at bounding box center [223, 105] width 32 height 25
click at [129, 102] on span "Episodes" at bounding box center [116, 105] width 40 height 25
